Goal: Information Seeking & Learning: Learn about a topic

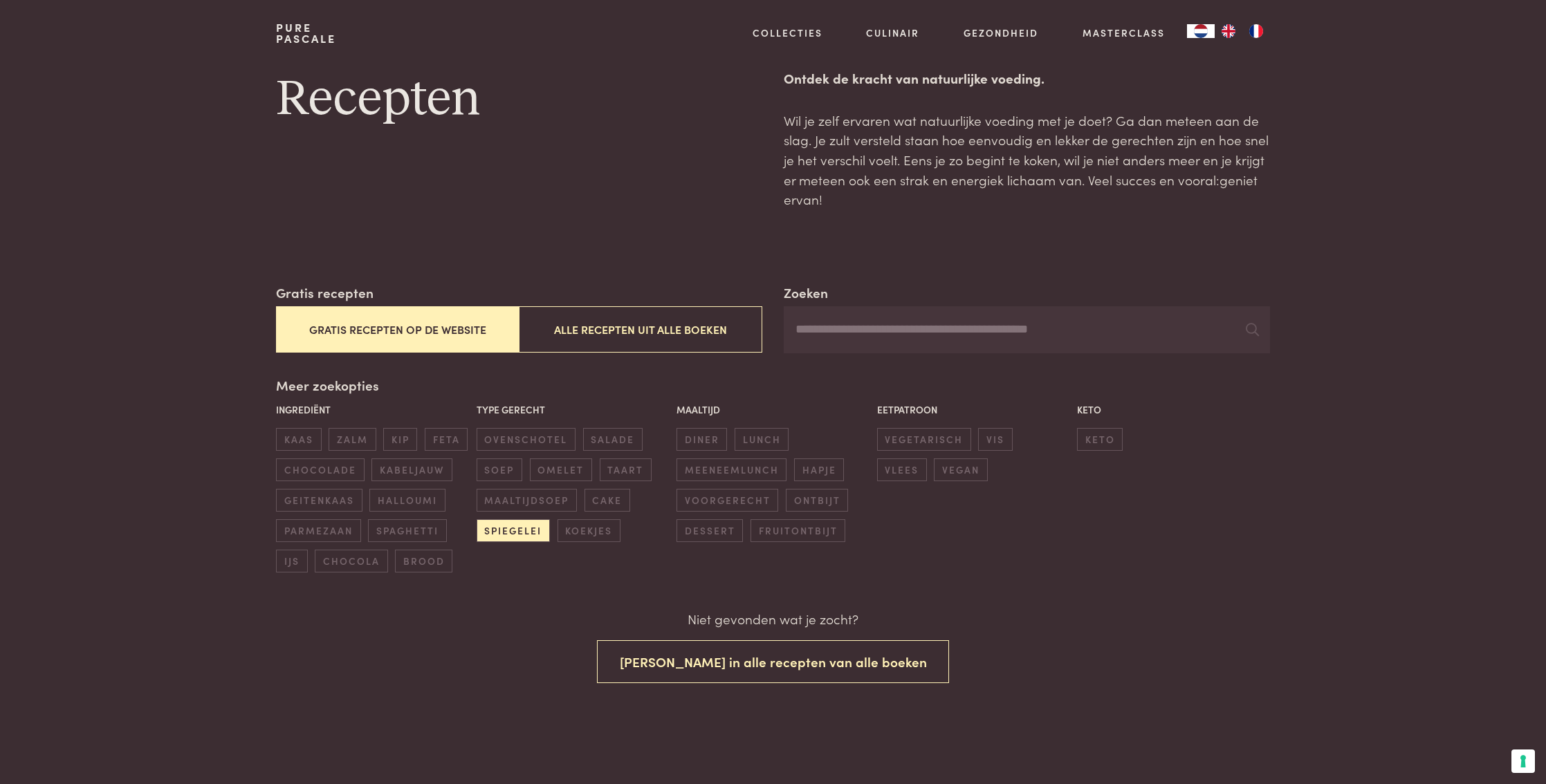
scroll to position [44, 0]
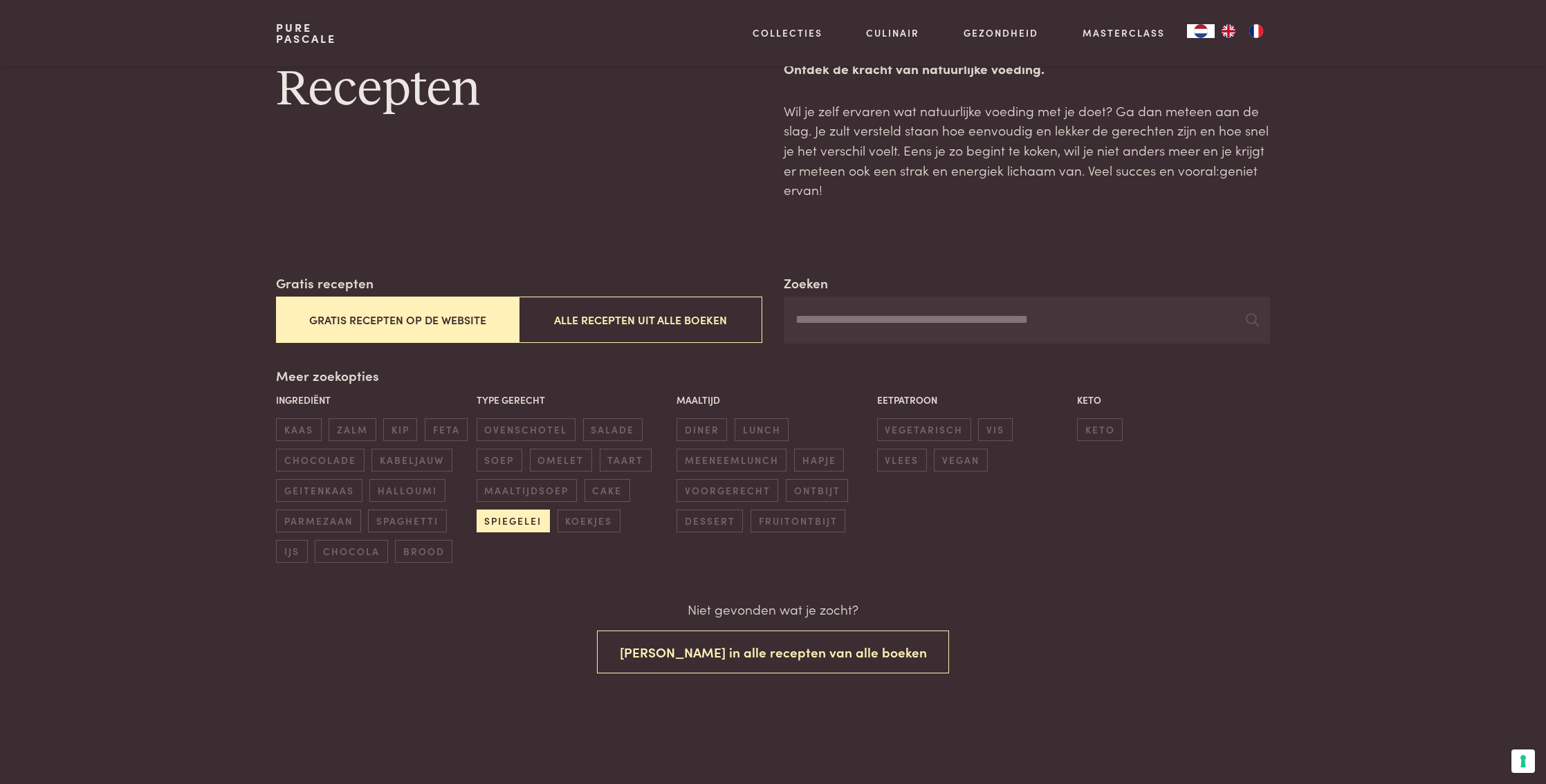
click at [496, 517] on span "spiegelei" at bounding box center [513, 521] width 73 height 23
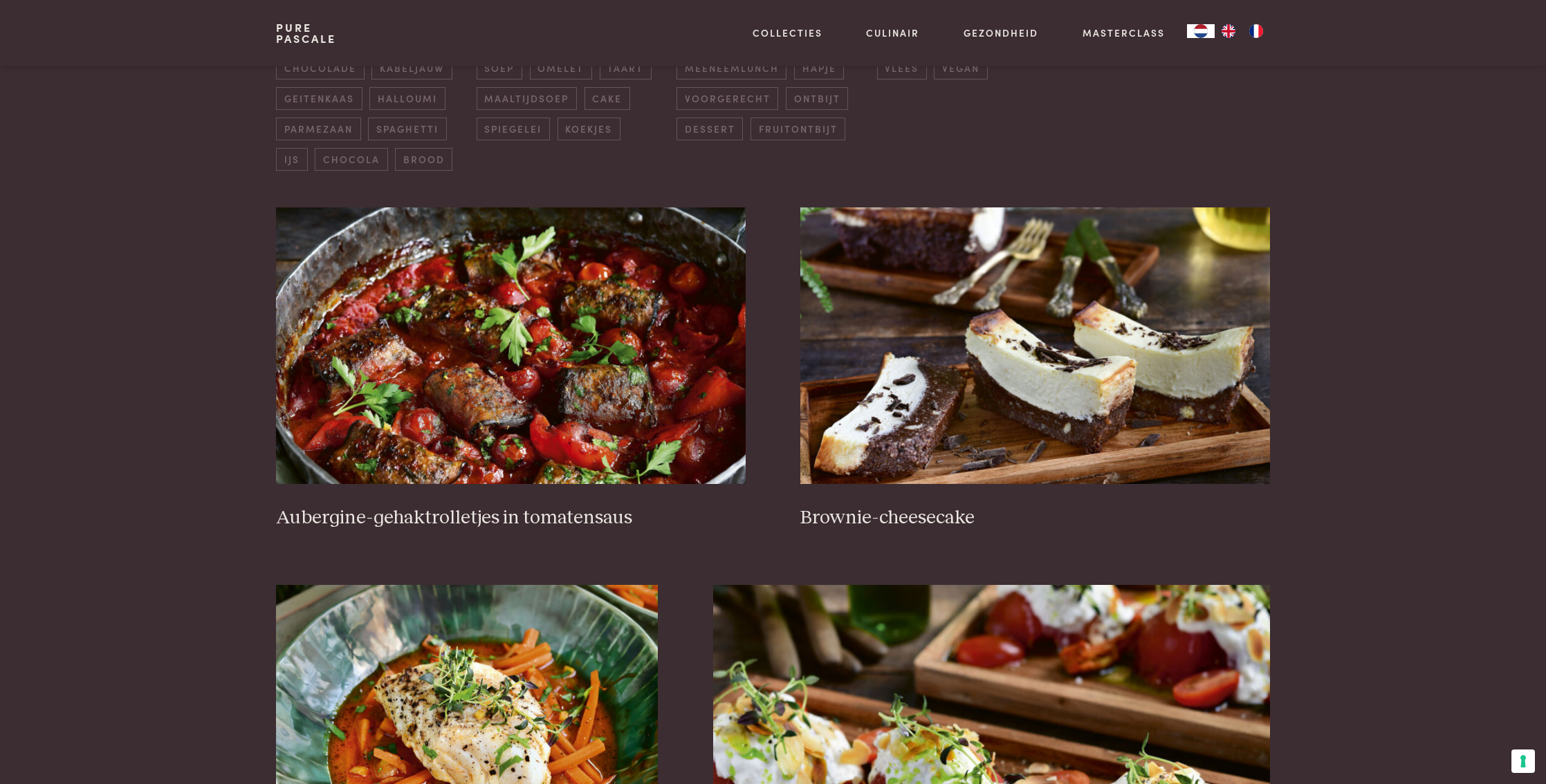
scroll to position [438, 0]
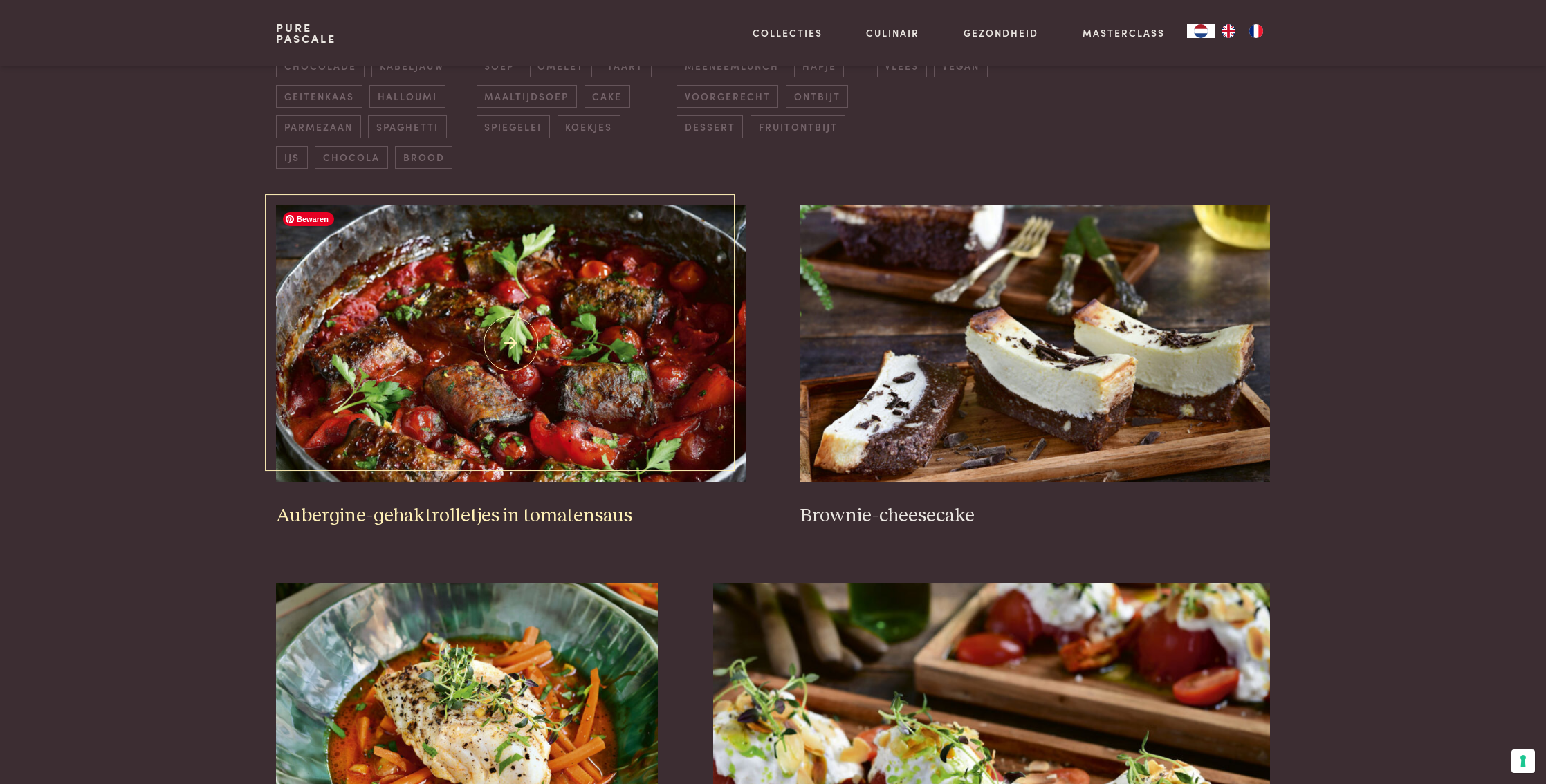
click at [561, 406] on img at bounding box center [510, 343] width 469 height 276
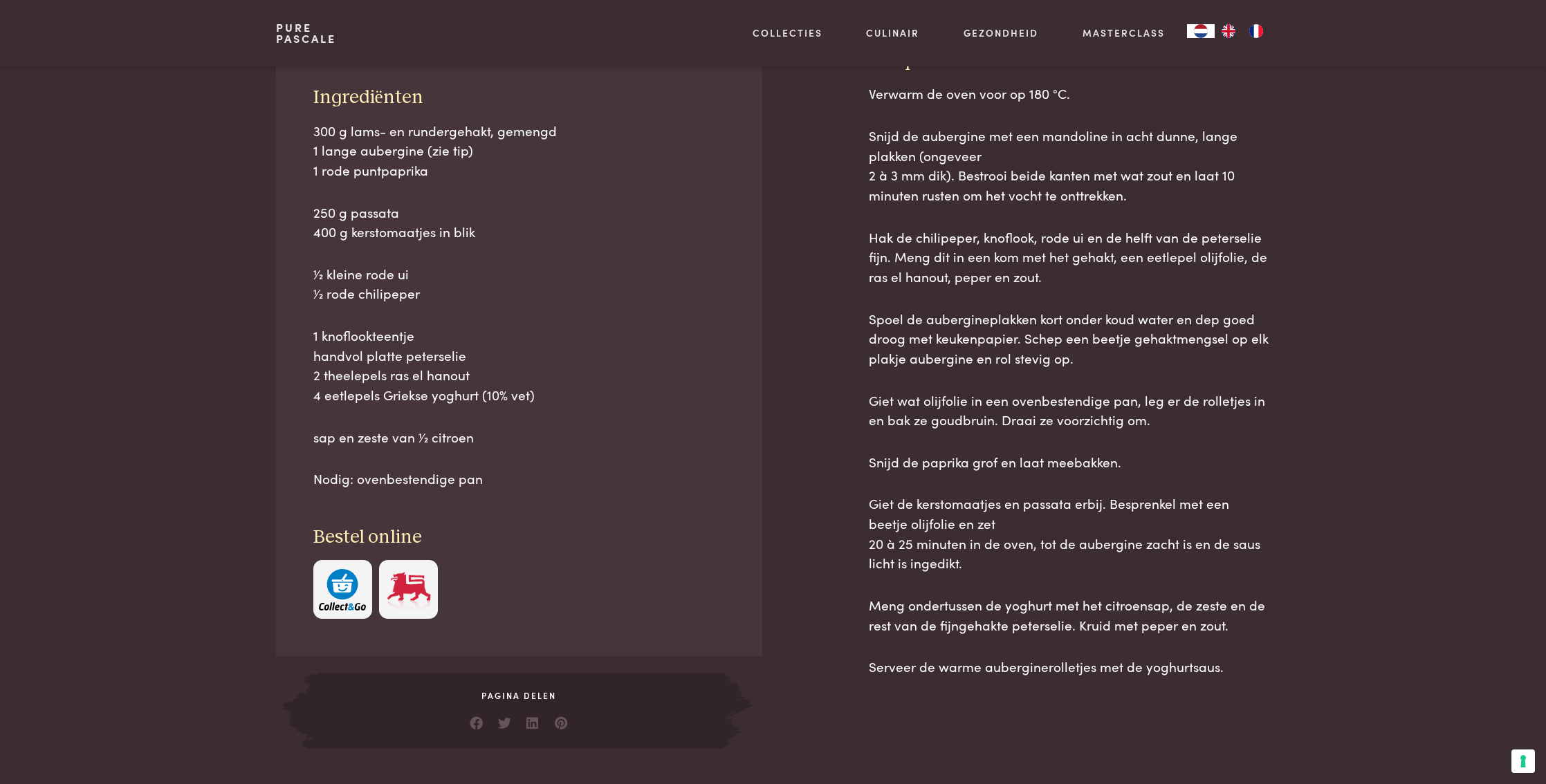
scroll to position [634, 0]
click at [331, 607] on img "button" at bounding box center [342, 589] width 47 height 42
